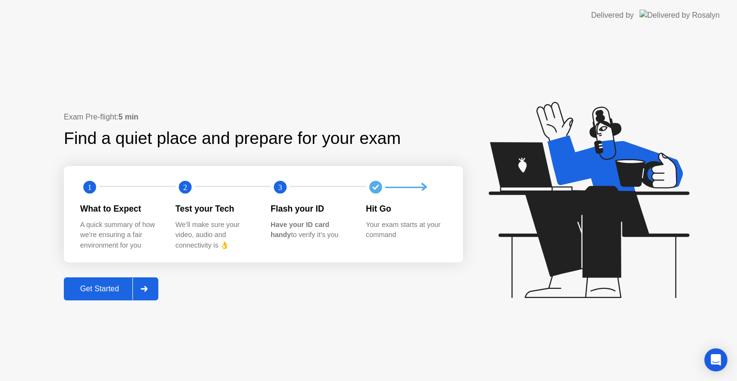
click at [99, 280] on button "Get Started" at bounding box center [111, 288] width 95 height 23
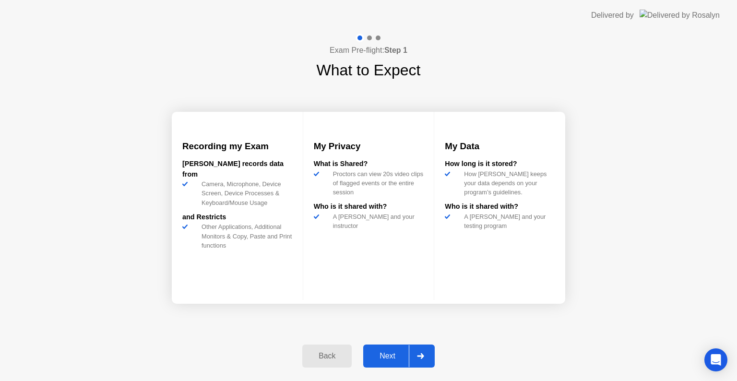
click at [372, 357] on div "Next" at bounding box center [387, 356] width 43 height 9
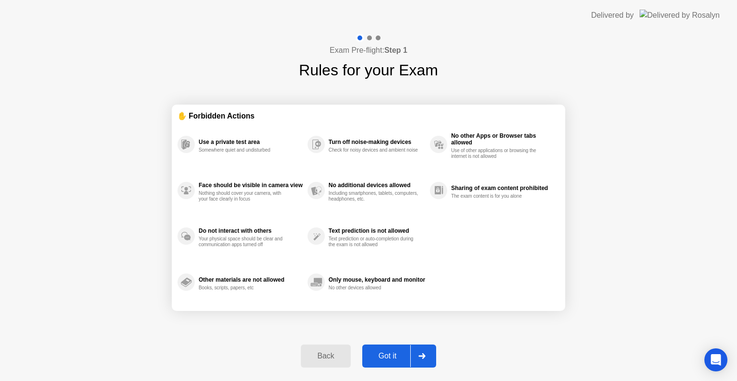
click at [384, 360] on div "Got it" at bounding box center [387, 356] width 45 height 9
select select "**********"
select select "*******"
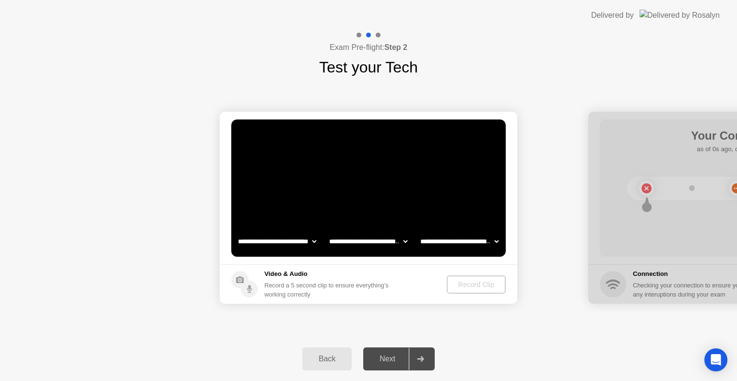
drag, startPoint x: 384, startPoint y: 361, endPoint x: 361, endPoint y: 323, distance: 45.0
click at [361, 323] on div "**********" at bounding box center [368, 206] width 737 height 350
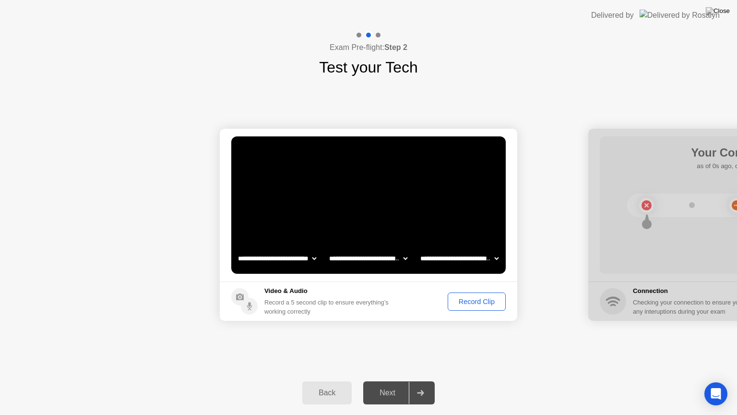
click at [398, 381] on div "Next" at bounding box center [387, 392] width 43 height 9
click at [424, 381] on div at bounding box center [420, 393] width 23 height 22
click at [489, 306] on button "Record Clip" at bounding box center [477, 301] width 58 height 18
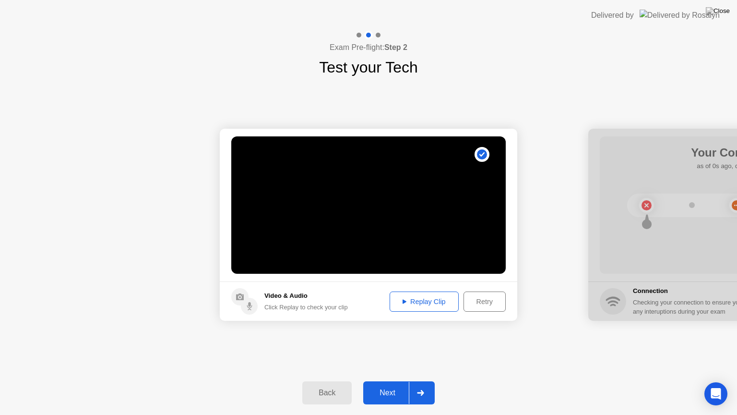
click at [486, 303] on div "Retry" at bounding box center [485, 302] width 36 height 8
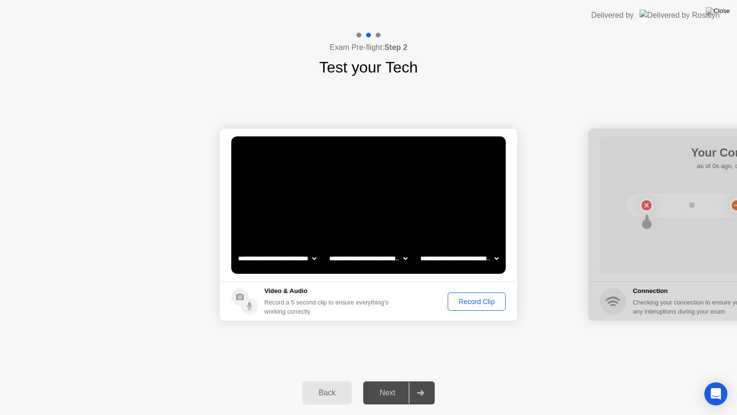
click at [486, 303] on div "Record Clip" at bounding box center [476, 302] width 51 height 8
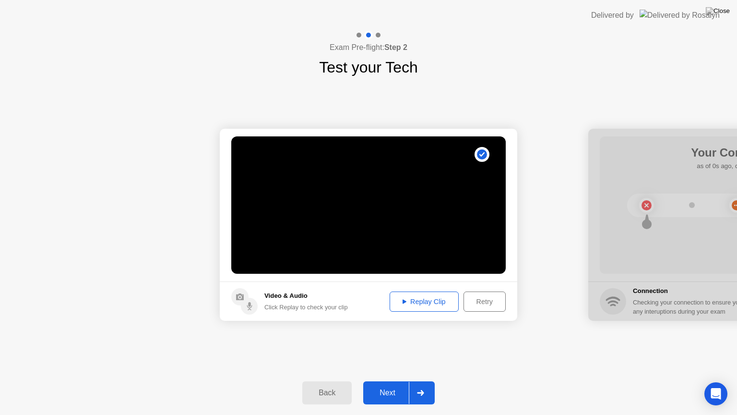
click at [414, 381] on div at bounding box center [420, 393] width 23 height 22
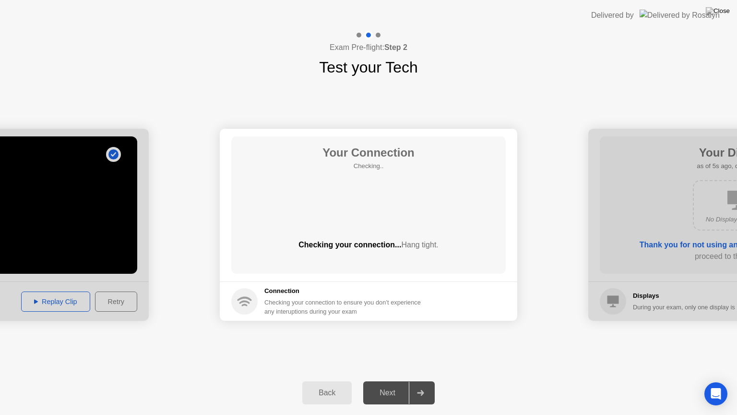
click at [416, 381] on div at bounding box center [420, 393] width 23 height 22
click at [424, 381] on div at bounding box center [420, 393] width 23 height 22
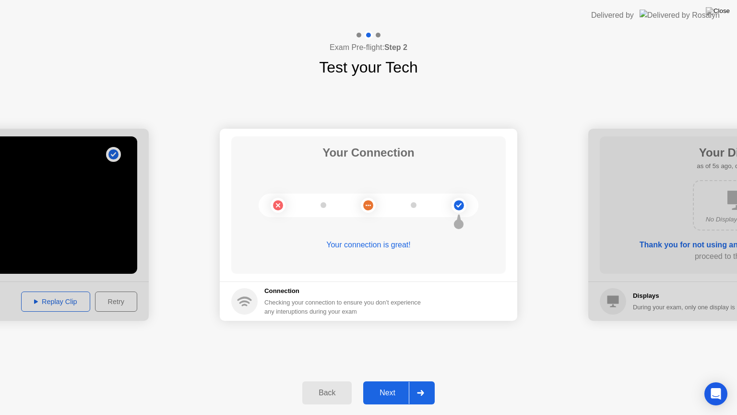
click at [424, 381] on icon at bounding box center [420, 393] width 7 height 6
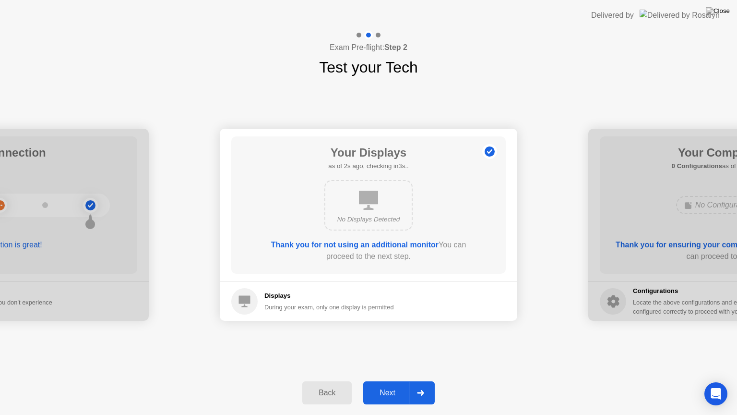
click at [424, 381] on icon at bounding box center [420, 393] width 7 height 6
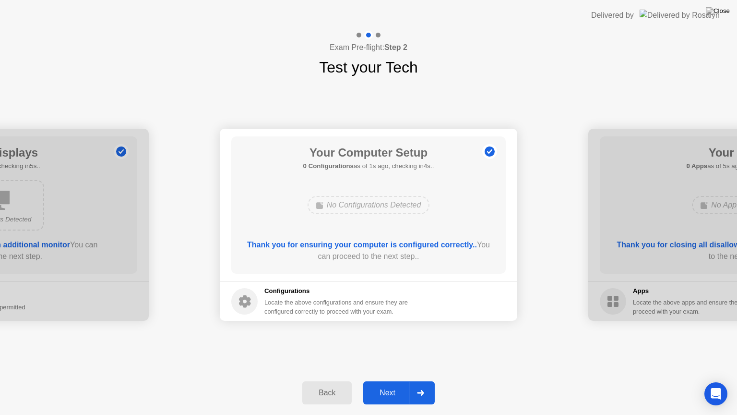
click at [424, 381] on icon at bounding box center [420, 393] width 7 height 6
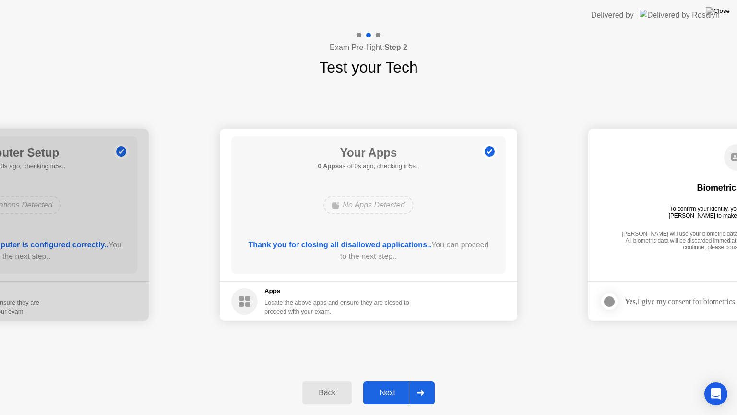
click at [424, 381] on icon at bounding box center [420, 393] width 7 height 6
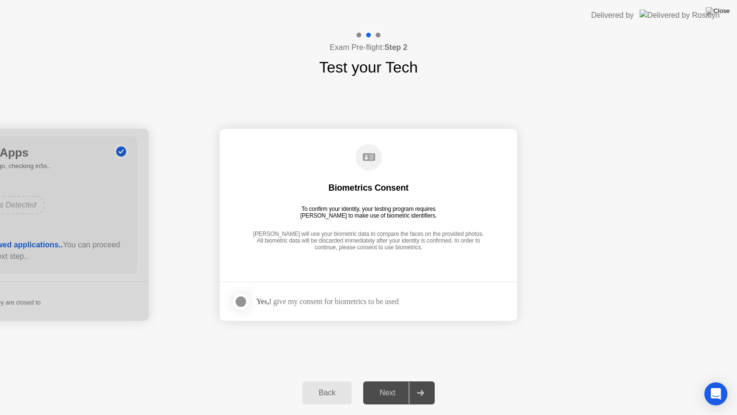
click at [424, 381] on icon at bounding box center [420, 393] width 7 height 6
click at [416, 381] on div at bounding box center [420, 393] width 23 height 22
click at [246, 304] on div at bounding box center [241, 302] width 12 height 12
click at [419, 381] on div at bounding box center [420, 393] width 23 height 22
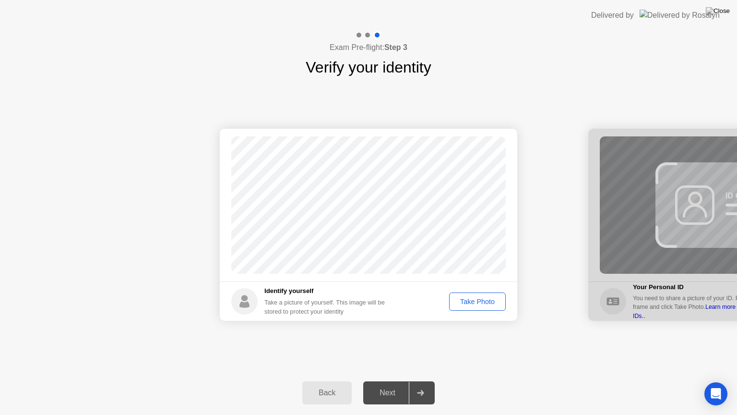
click at [473, 305] on div "Take Photo" at bounding box center [478, 302] width 50 height 8
click at [433, 381] on button "Next" at bounding box center [399, 392] width 72 height 23
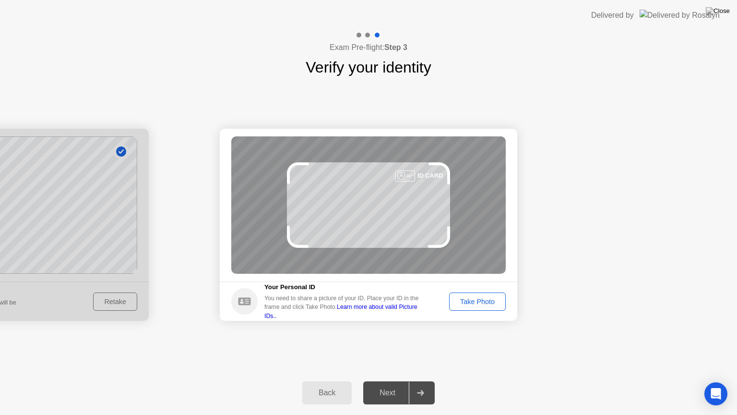
click at [491, 303] on div "Take Photo" at bounding box center [478, 302] width 50 height 8
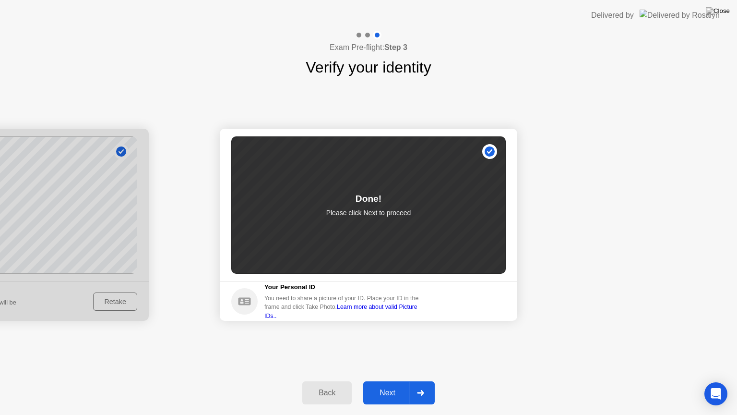
click at [431, 381] on div at bounding box center [420, 393] width 23 height 22
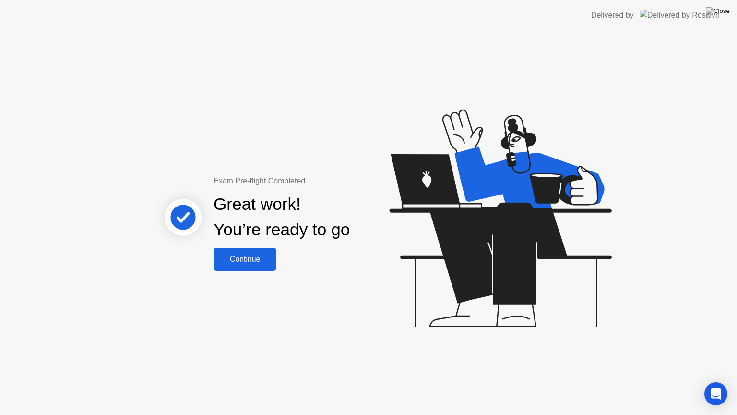
click at [255, 255] on div "Continue" at bounding box center [244, 259] width 57 height 9
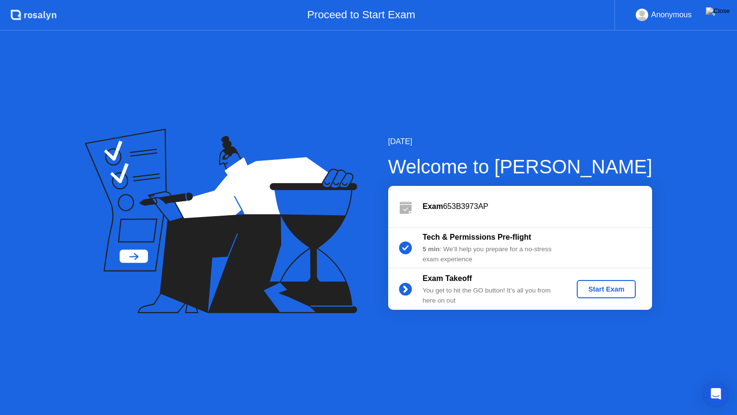
click at [591, 285] on div "Start Exam" at bounding box center [606, 289] width 51 height 8
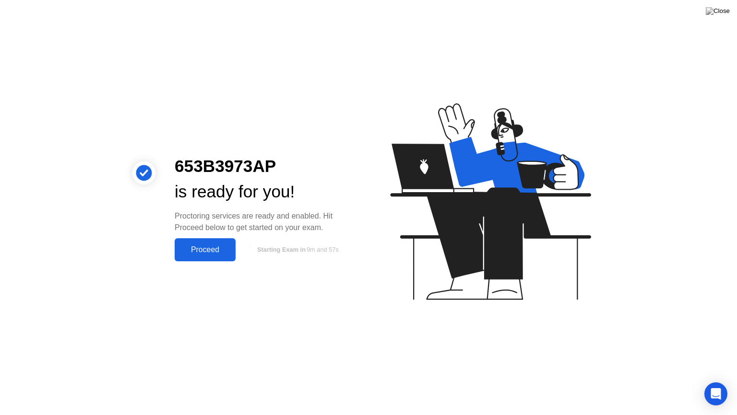
click at [209, 242] on button "Proceed" at bounding box center [205, 249] width 61 height 23
